Goal: Answer question/provide support

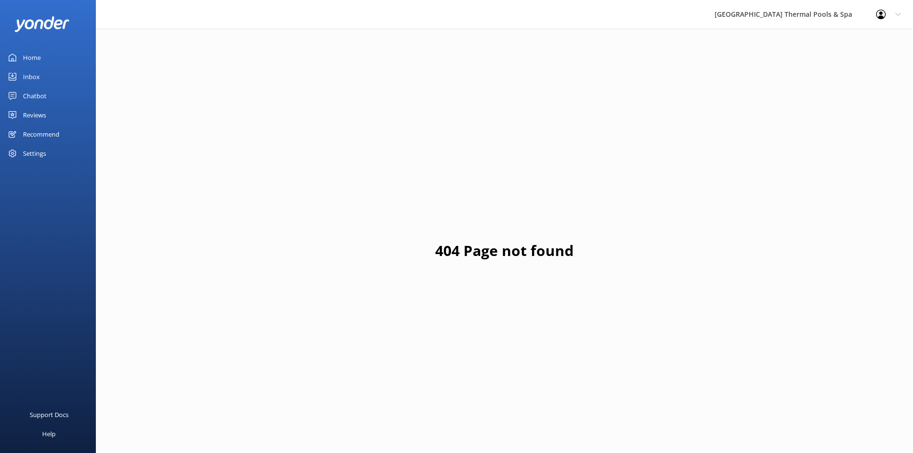
drag, startPoint x: 38, startPoint y: 60, endPoint x: 51, endPoint y: 61, distance: 13.4
click at [38, 60] on div "Home" at bounding box center [32, 57] width 18 height 19
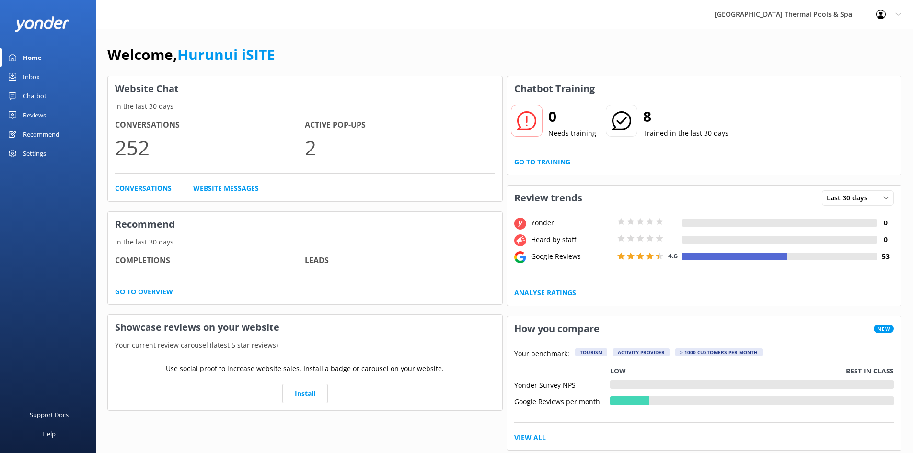
click at [29, 74] on div "Inbox" at bounding box center [31, 76] width 17 height 19
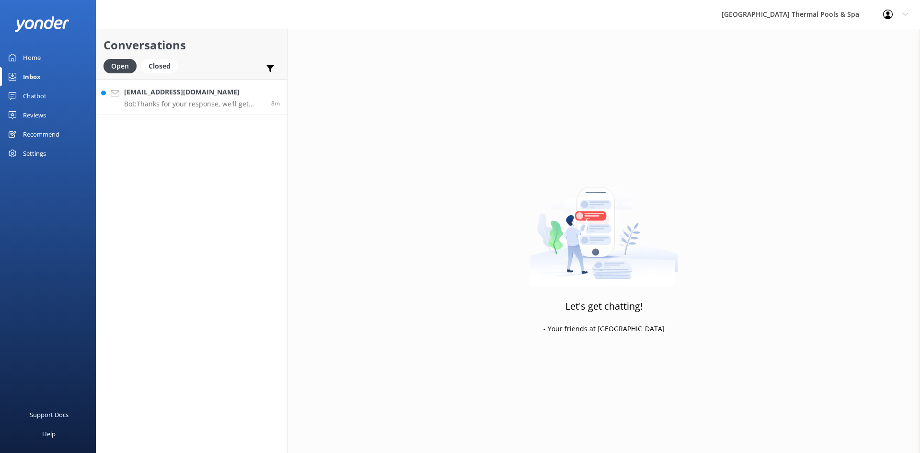
click at [212, 95] on h4 "[EMAIL_ADDRESS][DOMAIN_NAME]" at bounding box center [194, 92] width 140 height 11
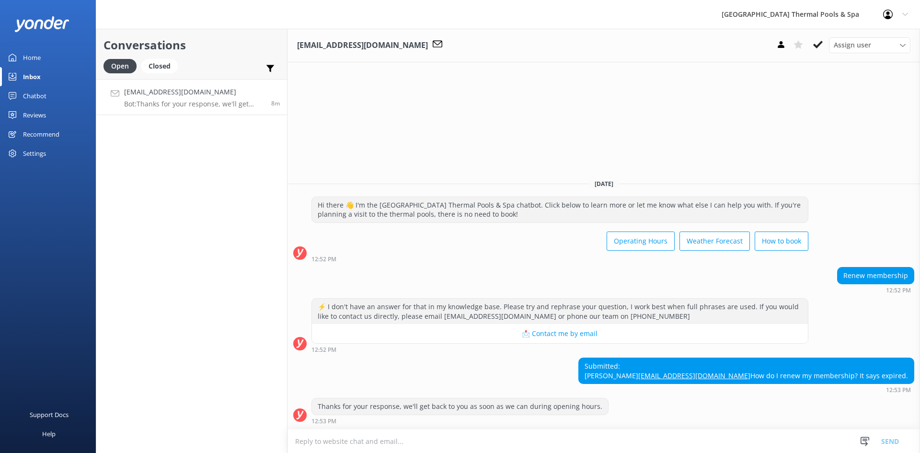
click at [716, 432] on textarea at bounding box center [604, 440] width 633 height 23
click at [716, 438] on textarea at bounding box center [604, 440] width 633 height 23
drag, startPoint x: 777, startPoint y: 357, endPoint x: 752, endPoint y: 358, distance: 24.5
click at [752, 358] on div "Submitted: [PERSON_NAME] [EMAIL_ADDRESS][DOMAIN_NAME] How do I renew my members…" at bounding box center [746, 370] width 335 height 25
copy div "[PERSON_NAME]"
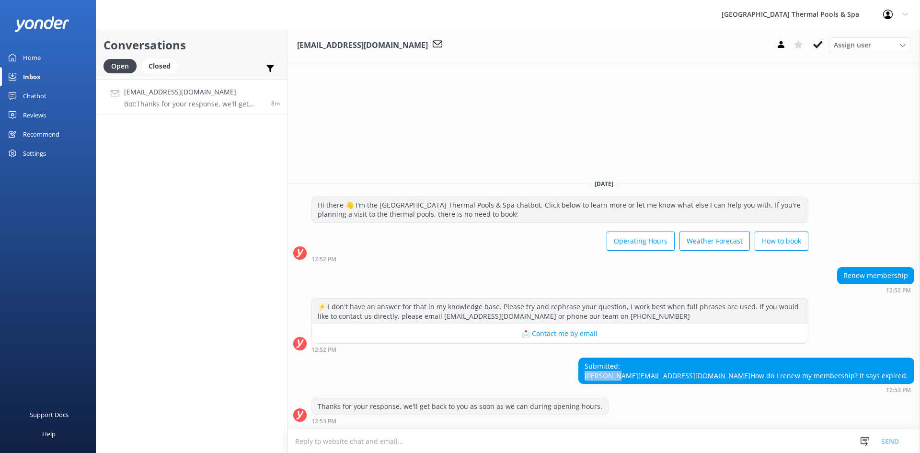
drag, startPoint x: 821, startPoint y: 47, endPoint x: 792, endPoint y: 56, distance: 30.2
click at [821, 47] on icon at bounding box center [818, 45] width 10 height 10
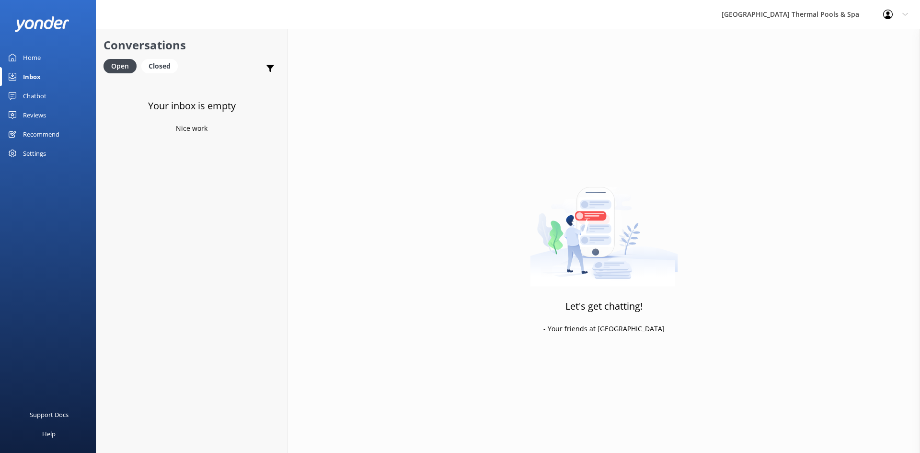
click at [40, 55] on div "Home" at bounding box center [32, 57] width 18 height 19
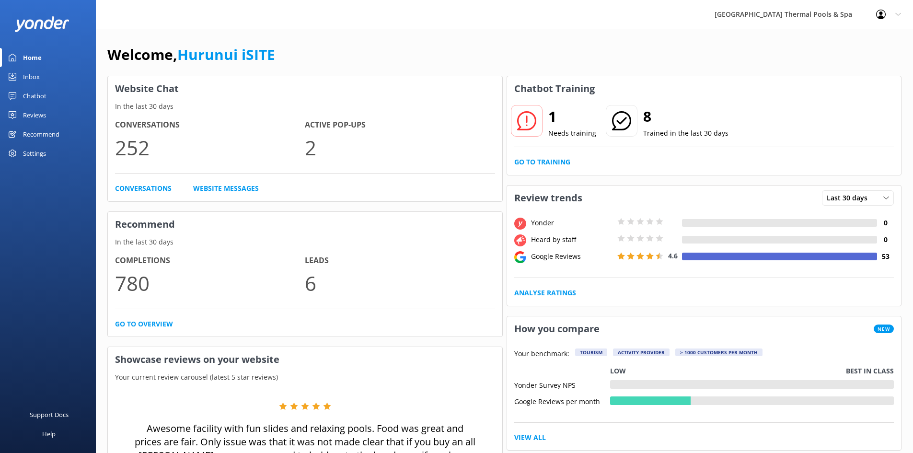
click at [533, 151] on div "1 Needs training 8 Trained in the last 30 days Go to Training" at bounding box center [704, 138] width 394 height 74
click at [532, 161] on link "Go to Training" at bounding box center [542, 162] width 56 height 11
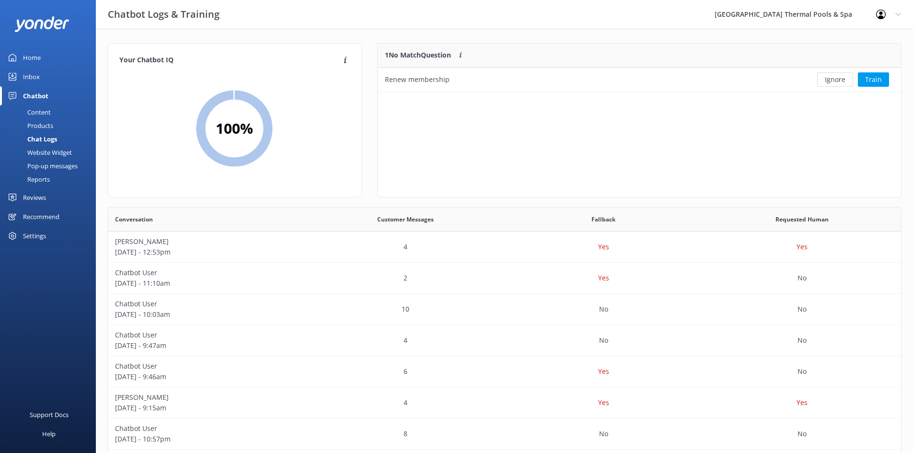
scroll to position [329, 786]
click at [828, 81] on button "Ignore" at bounding box center [835, 79] width 36 height 14
